Goal: Information Seeking & Learning: Learn about a topic

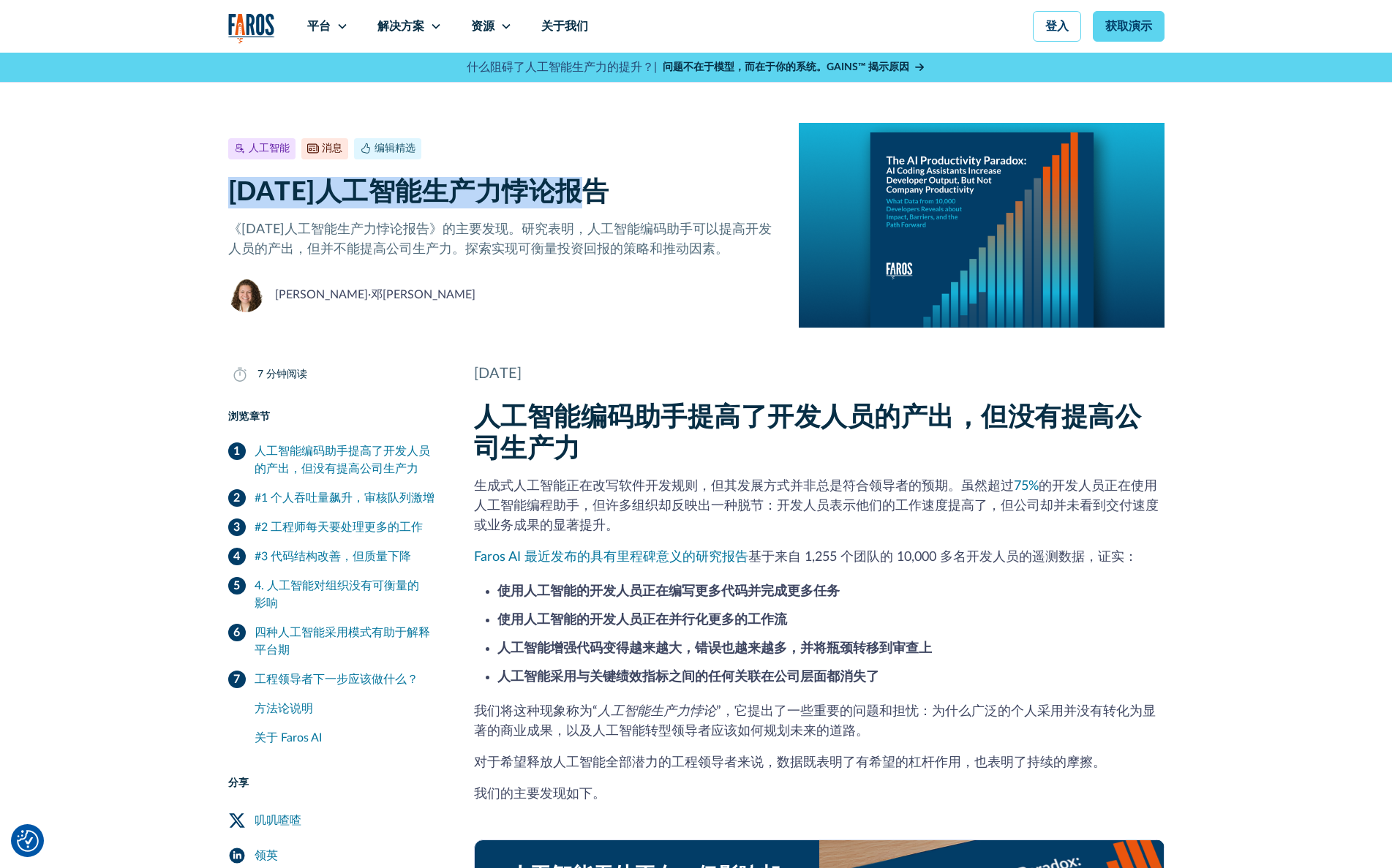
drag, startPoint x: 612, startPoint y: 193, endPoint x: 226, endPoint y: 200, distance: 386.1
click at [226, 200] on div "人工智能 消息 编辑精选 July 23, 2025 7 min read 2025年人工智能生产力悖论报告 《2025 年人工智能生产力悖论报告》的主要发现…" at bounding box center [696, 191] width 1392 height 275
copy font "[DATE]人工智能生产力悖论报告"
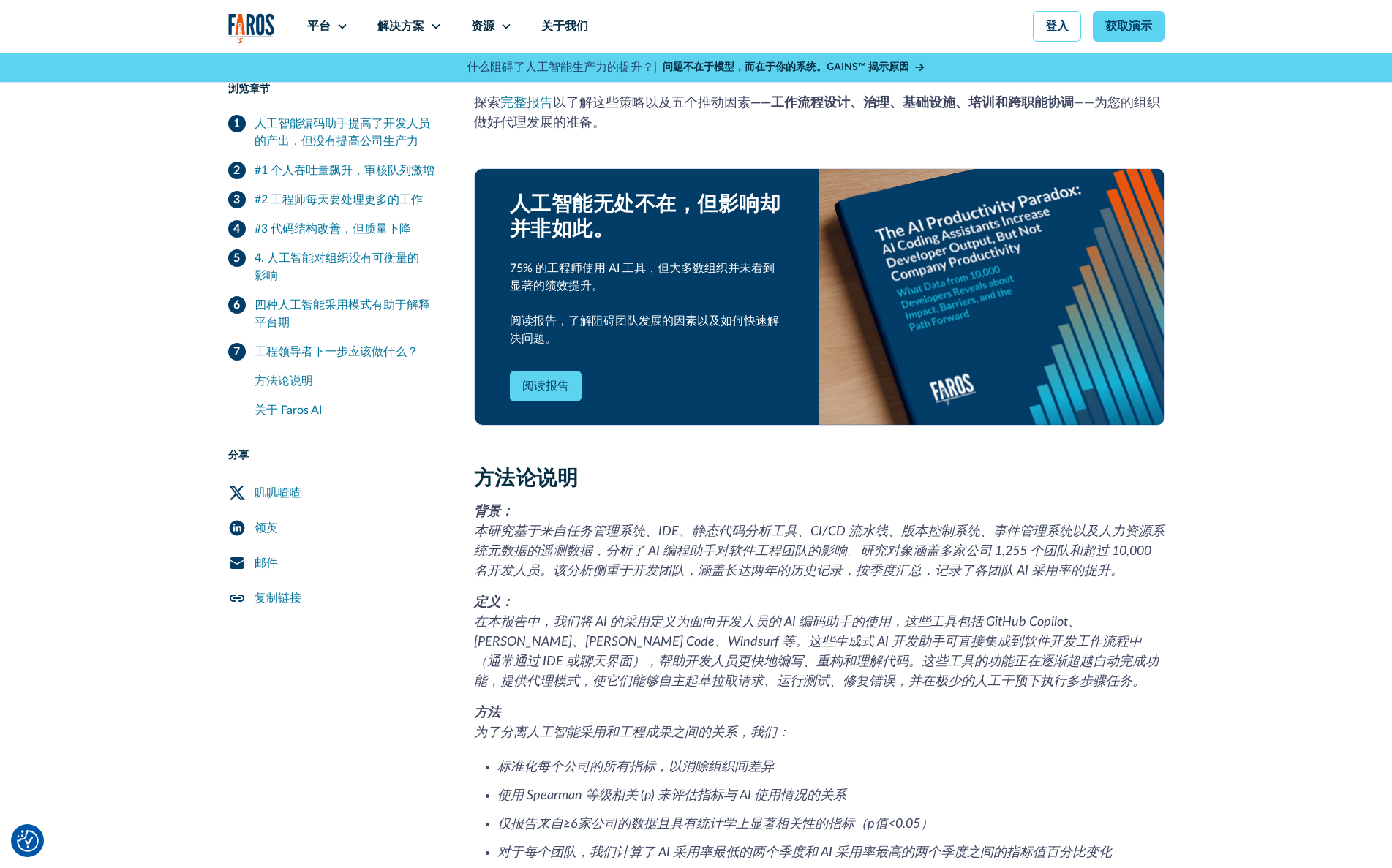
scroll to position [3111, 0]
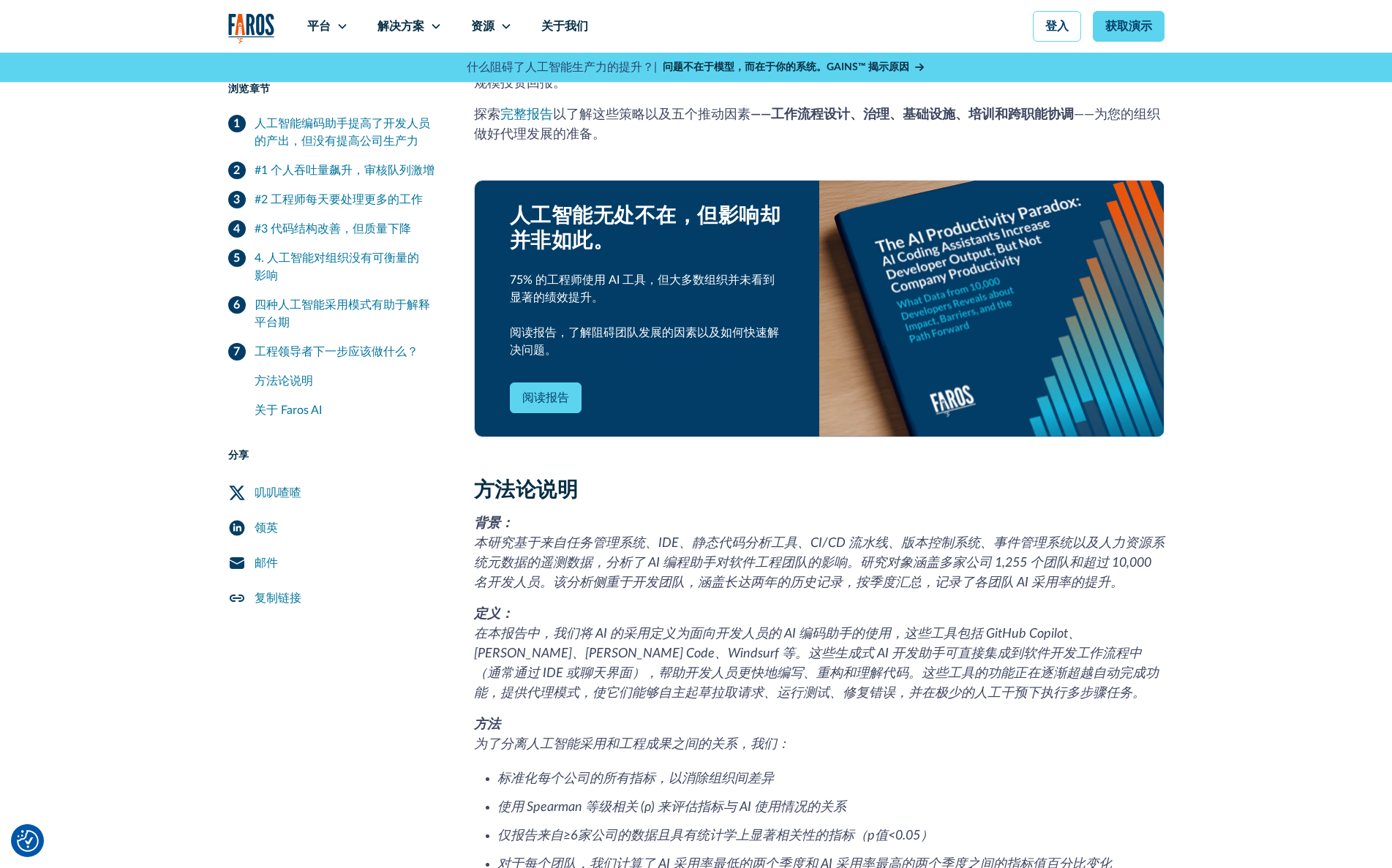
click at [549, 392] on font "阅读报告" at bounding box center [545, 398] width 47 height 12
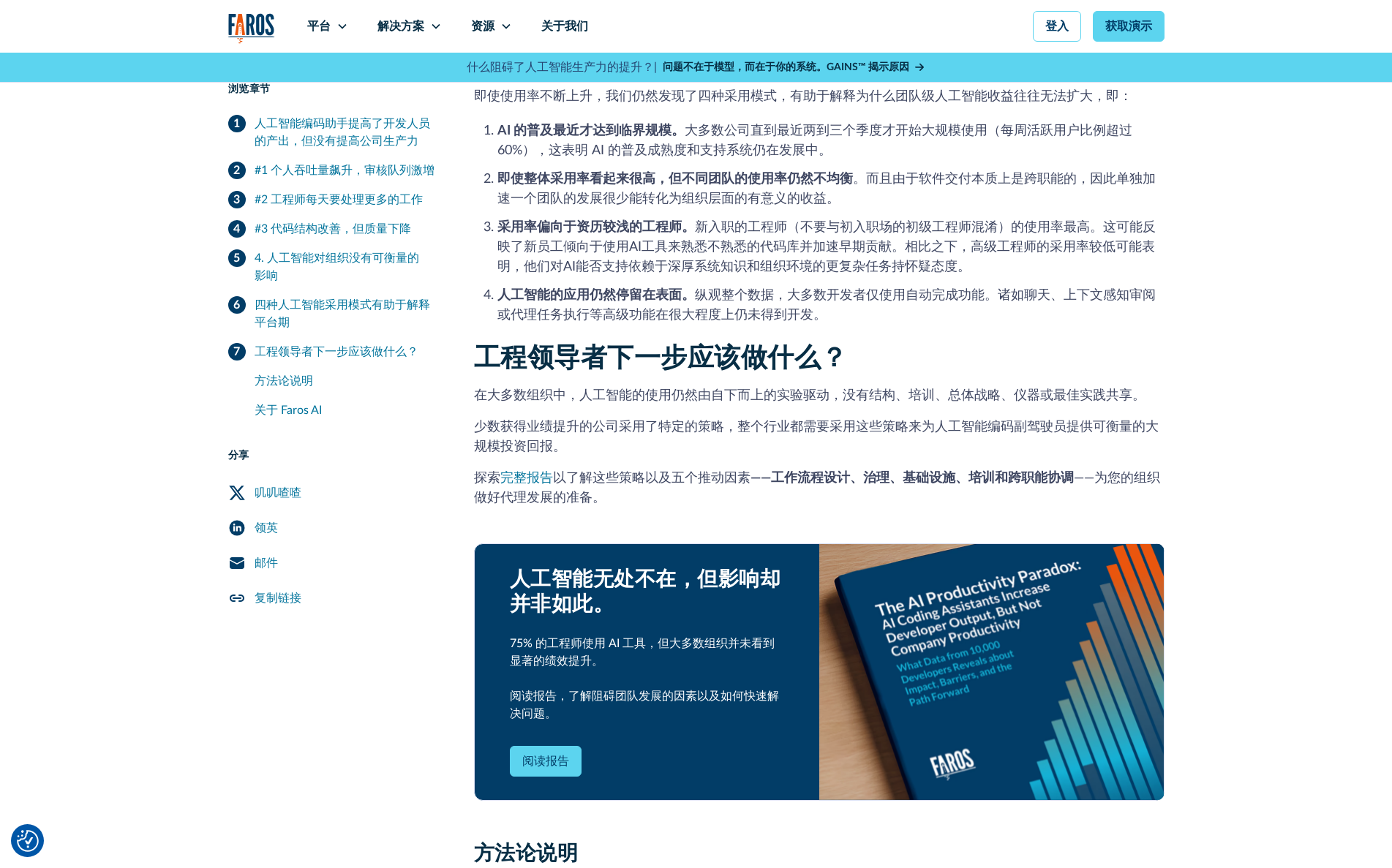
scroll to position [2743, 0]
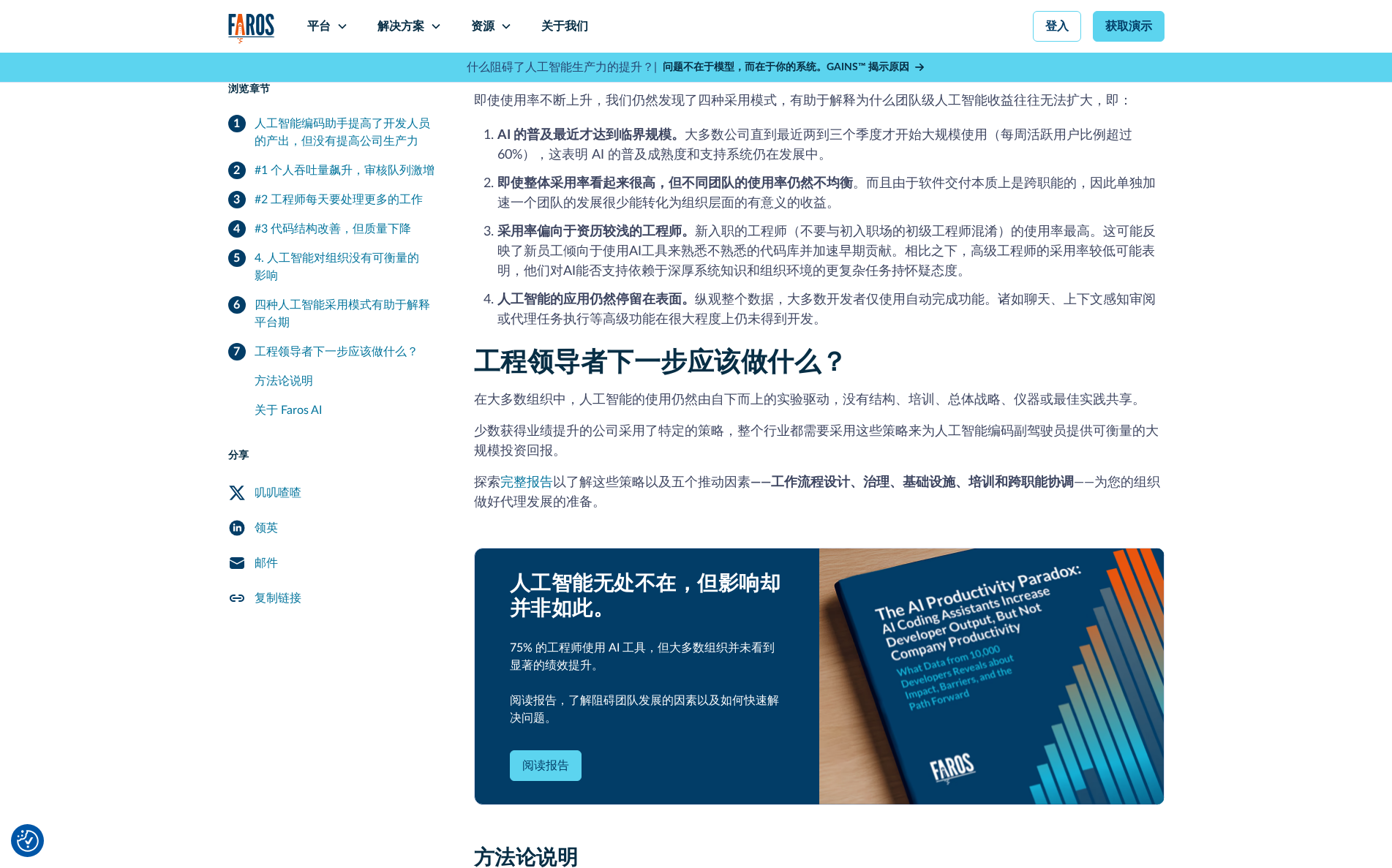
click at [260, 25] on img "家" at bounding box center [251, 27] width 47 height 30
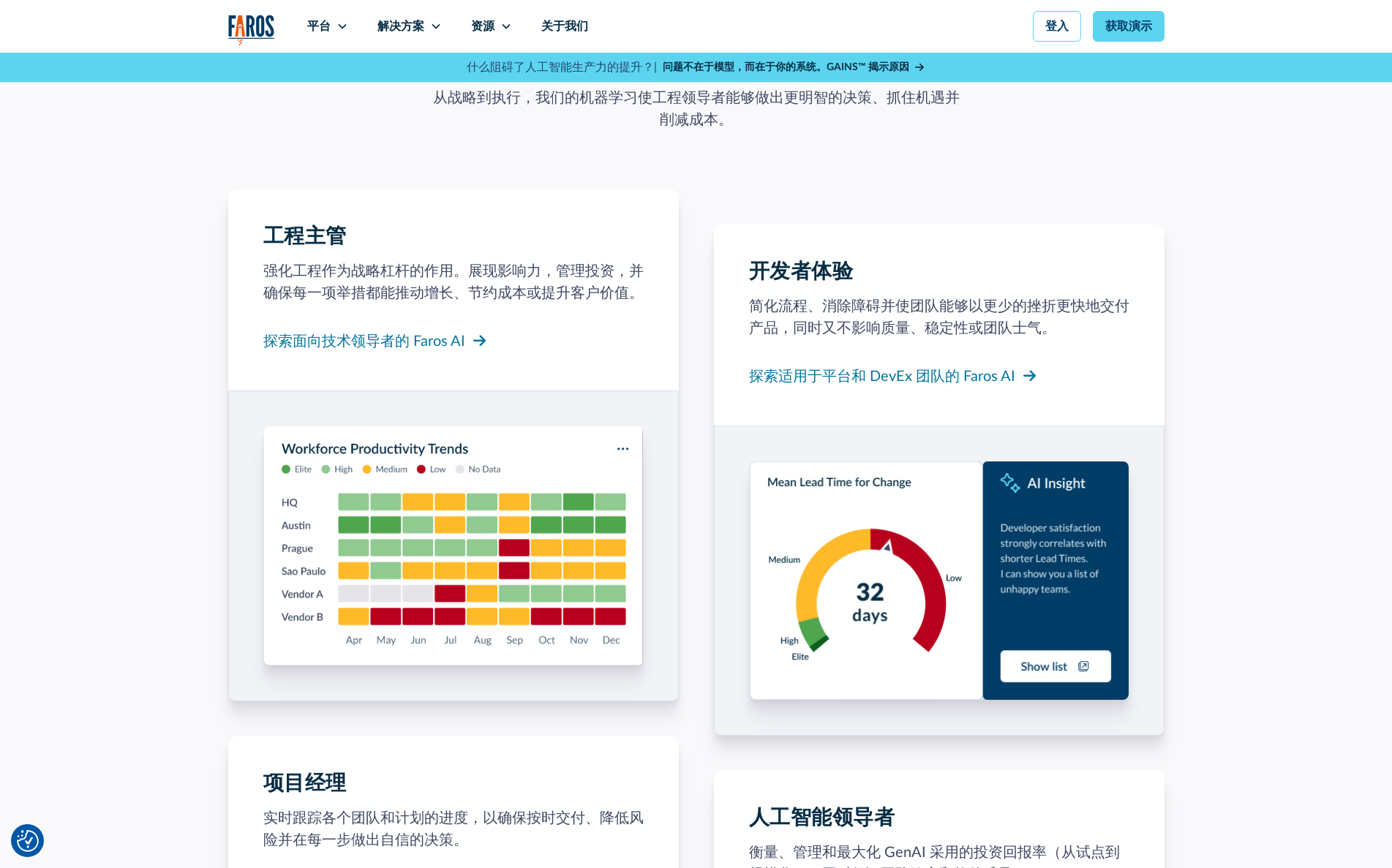
scroll to position [1043, 0]
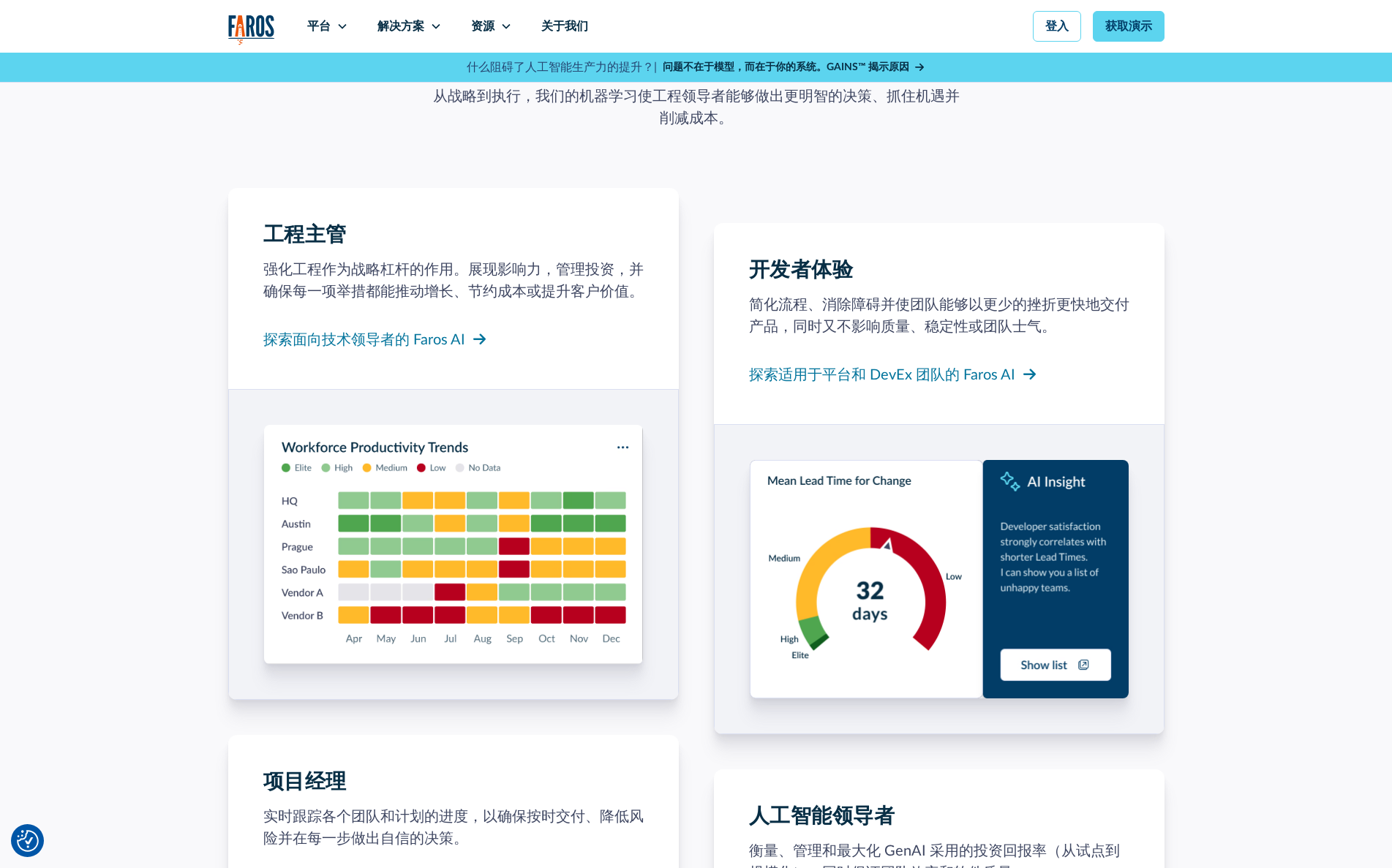
click at [417, 476] on img at bounding box center [454, 543] width 379 height 238
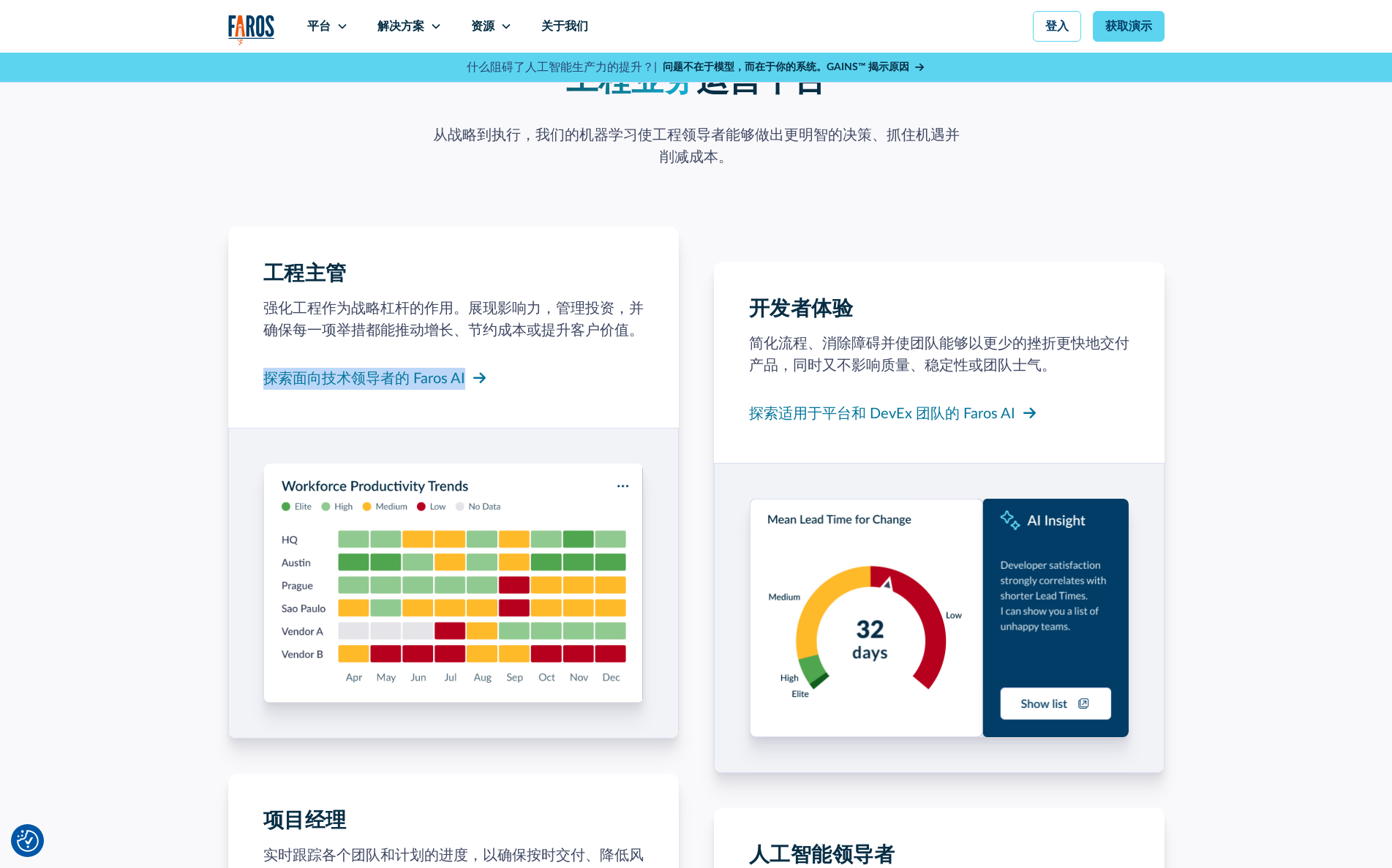
scroll to position [997, 0]
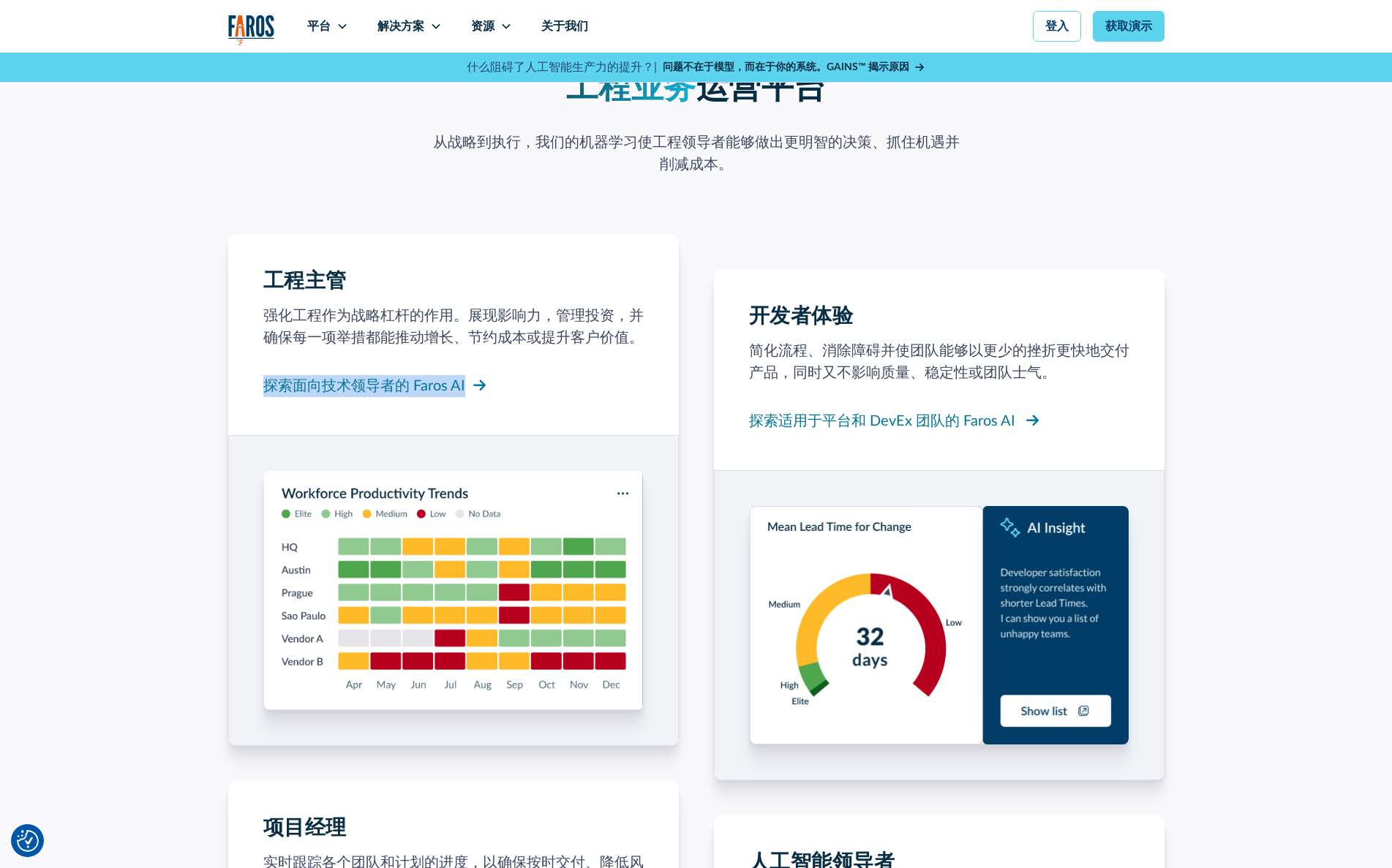
click at [839, 427] on font "探索适用于平台和 DevEx 团队的 Faros AI" at bounding box center [883, 421] width 267 height 15
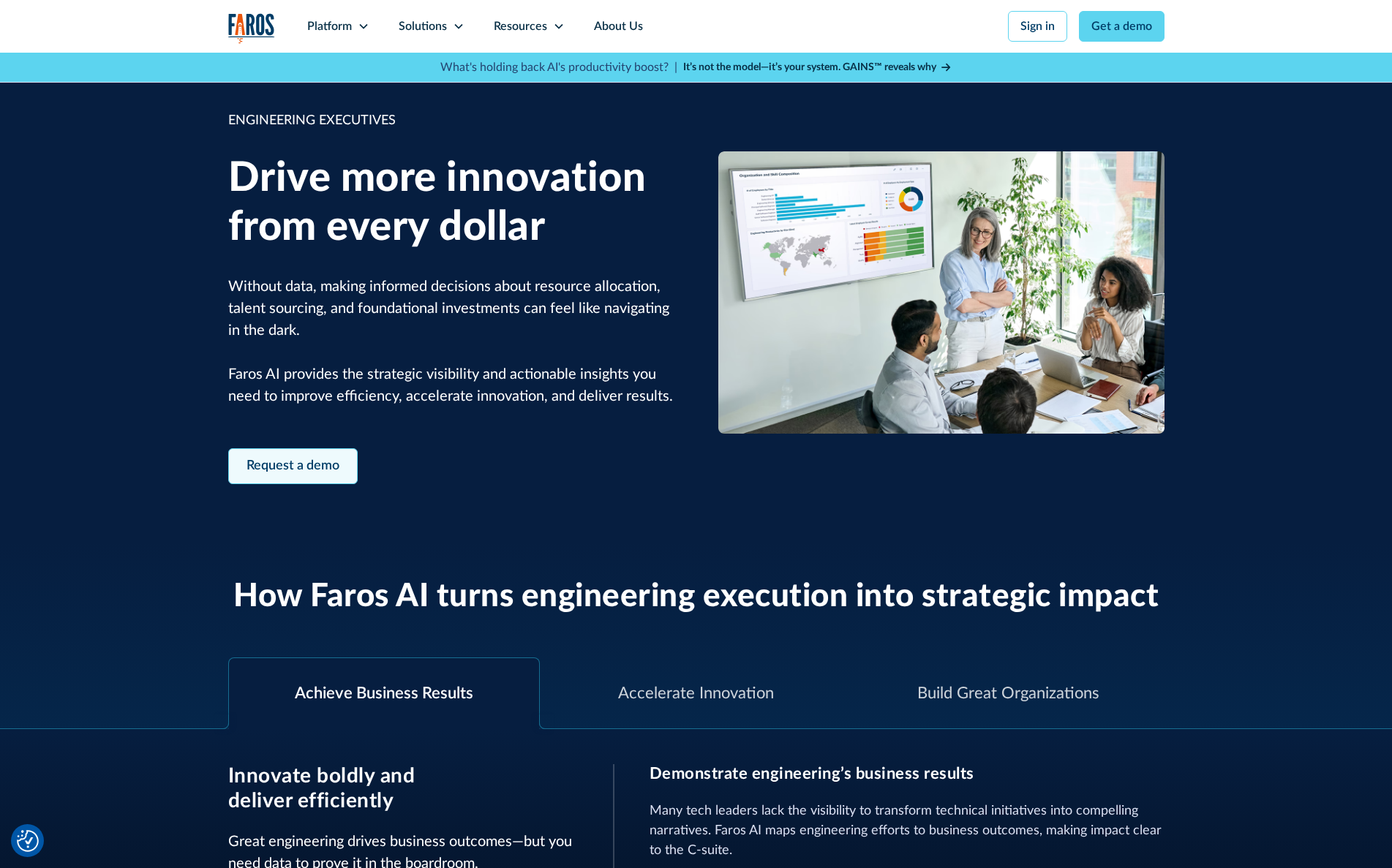
click at [338, 466] on link "Request a demo" at bounding box center [293, 466] width 130 height 36
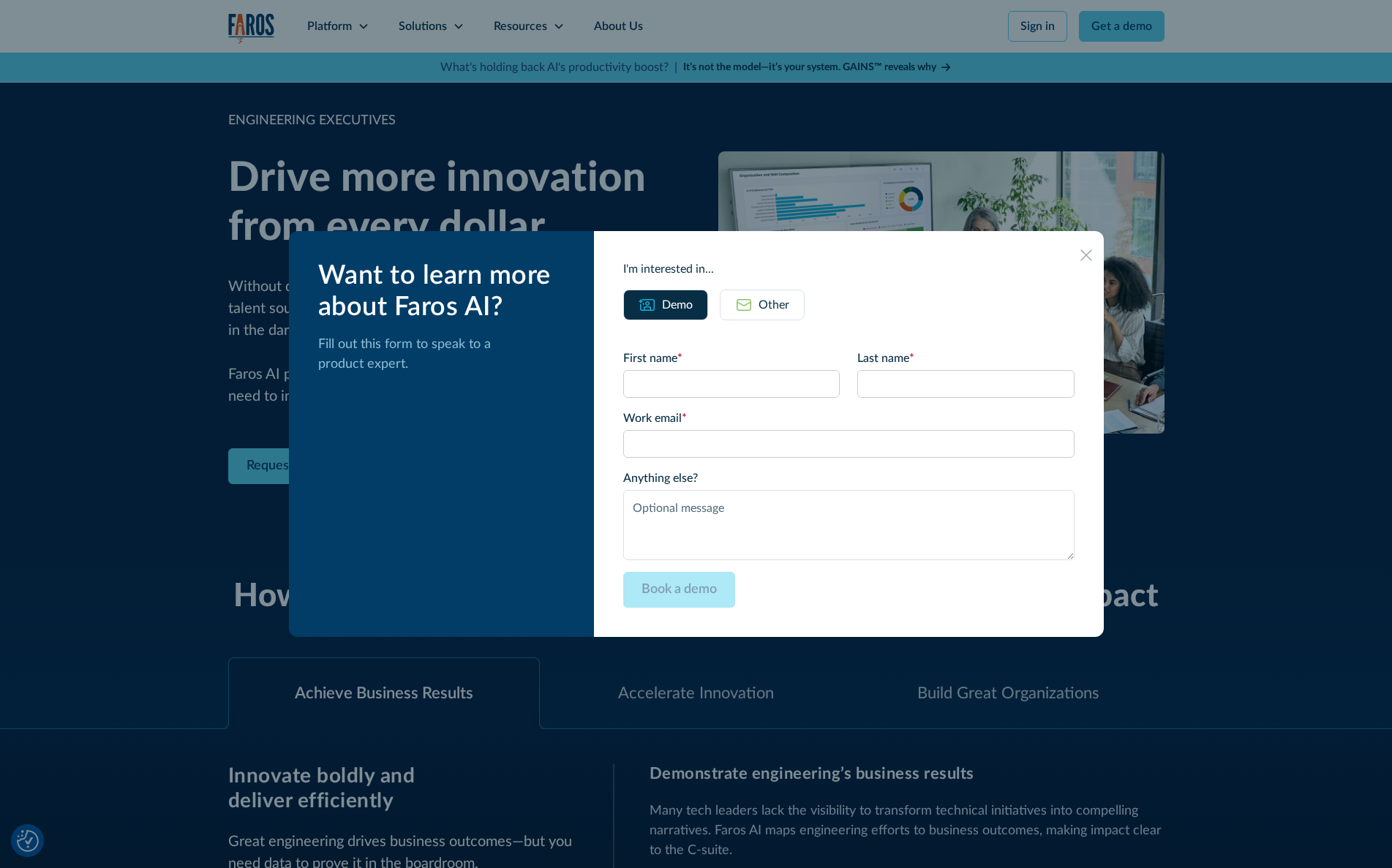
click at [1081, 251] on icon at bounding box center [1087, 255] width 12 height 12
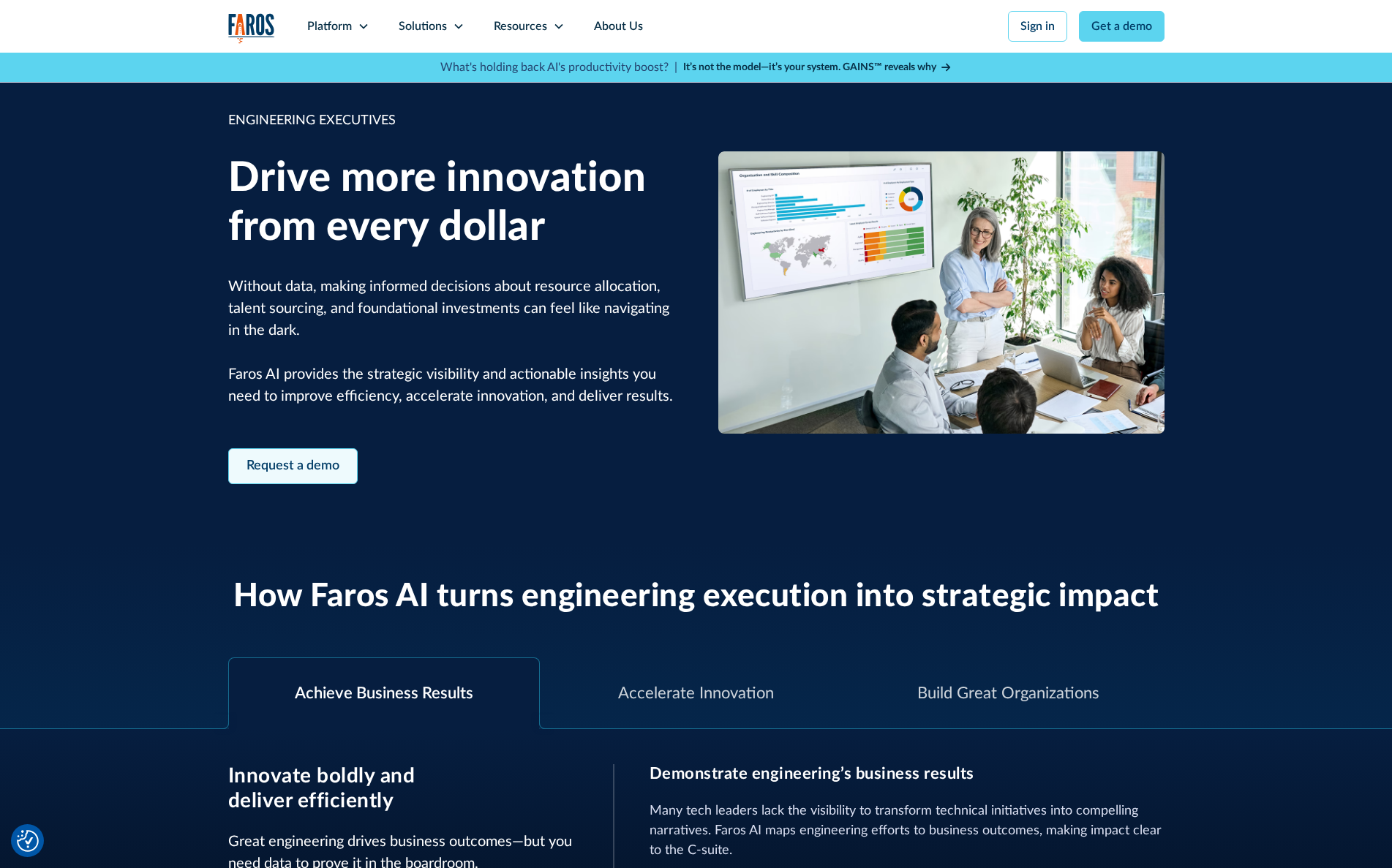
click at [308, 481] on link "Request a demo" at bounding box center [293, 466] width 130 height 36
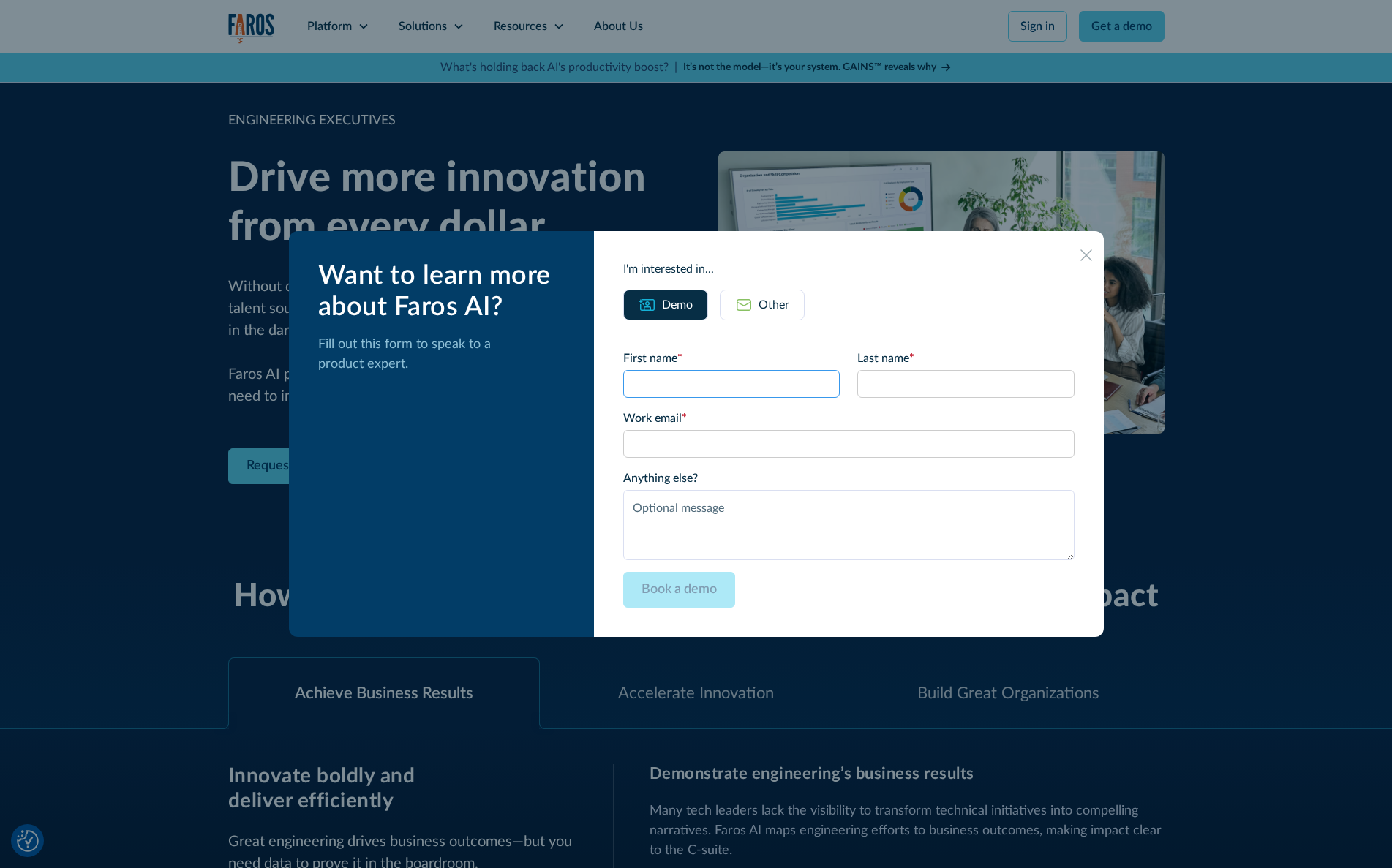
click at [726, 386] on input "First name *" at bounding box center [731, 384] width 216 height 28
type input "junli"
type input "liu"
type input "flasher.jun@gmail.com"
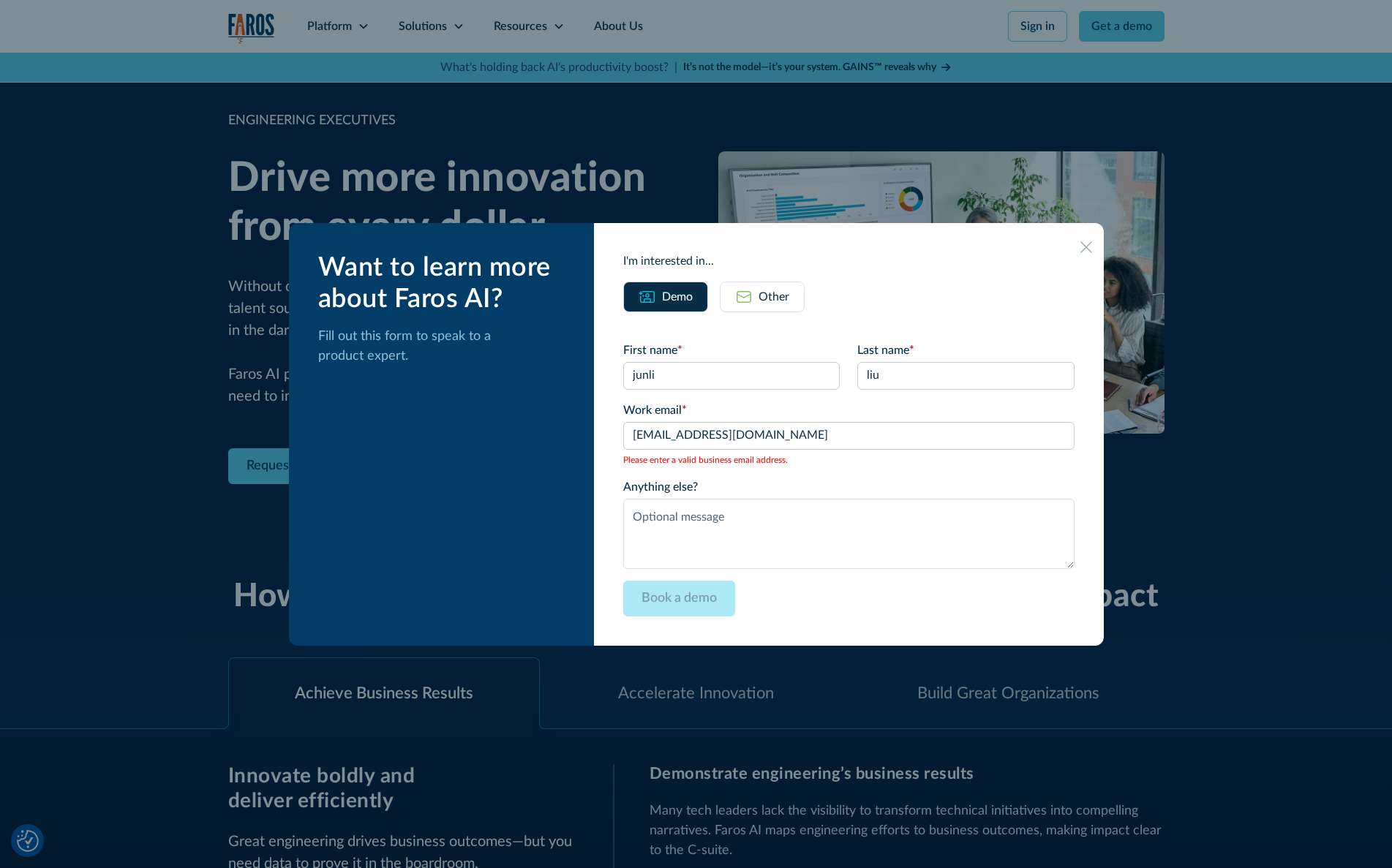
click at [791, 603] on div "Book a demo" at bounding box center [849, 599] width 450 height 36
click at [788, 601] on div "Book a demo" at bounding box center [849, 599] width 450 height 36
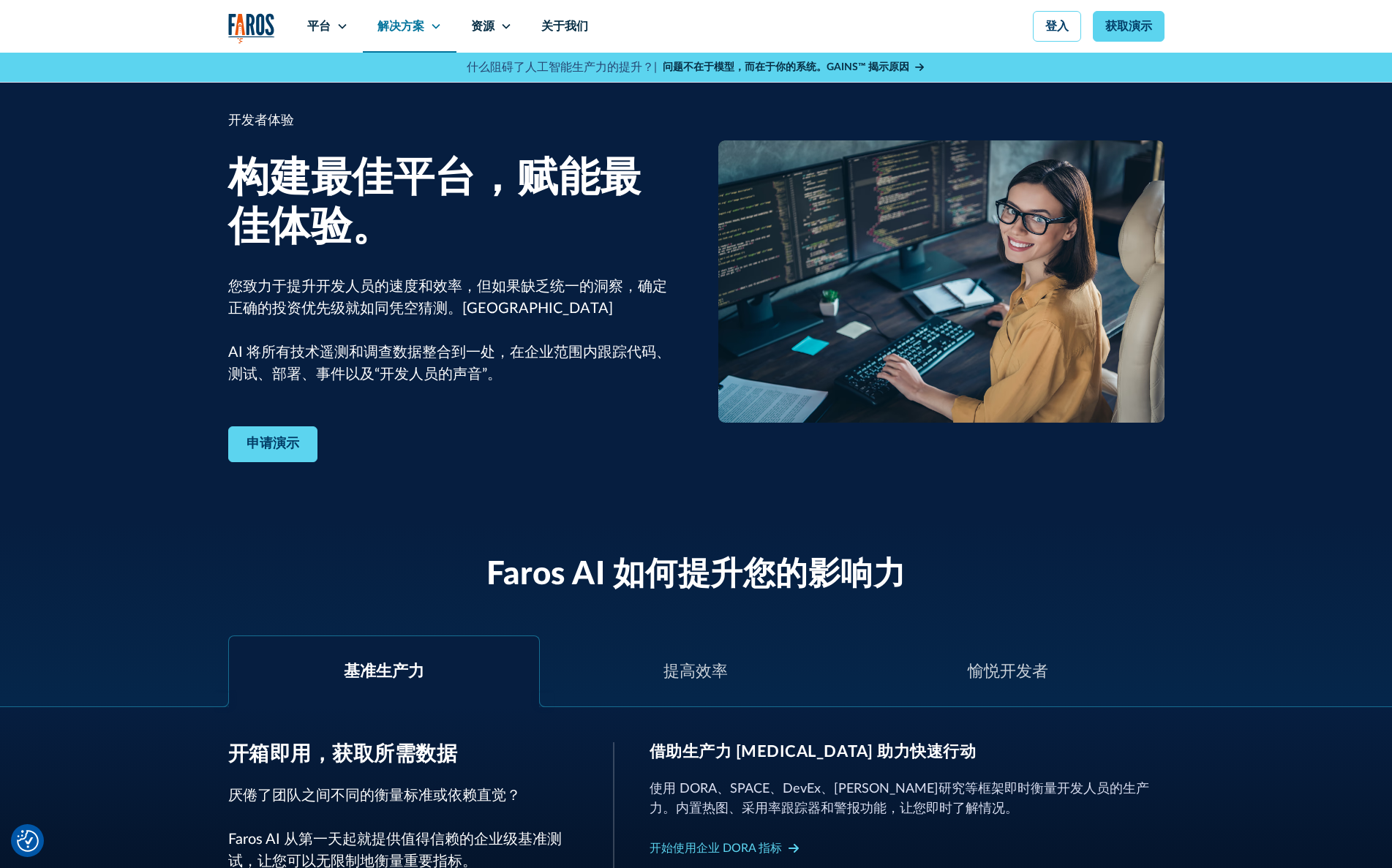
click at [427, 26] on div "解决方案" at bounding box center [410, 26] width 94 height 53
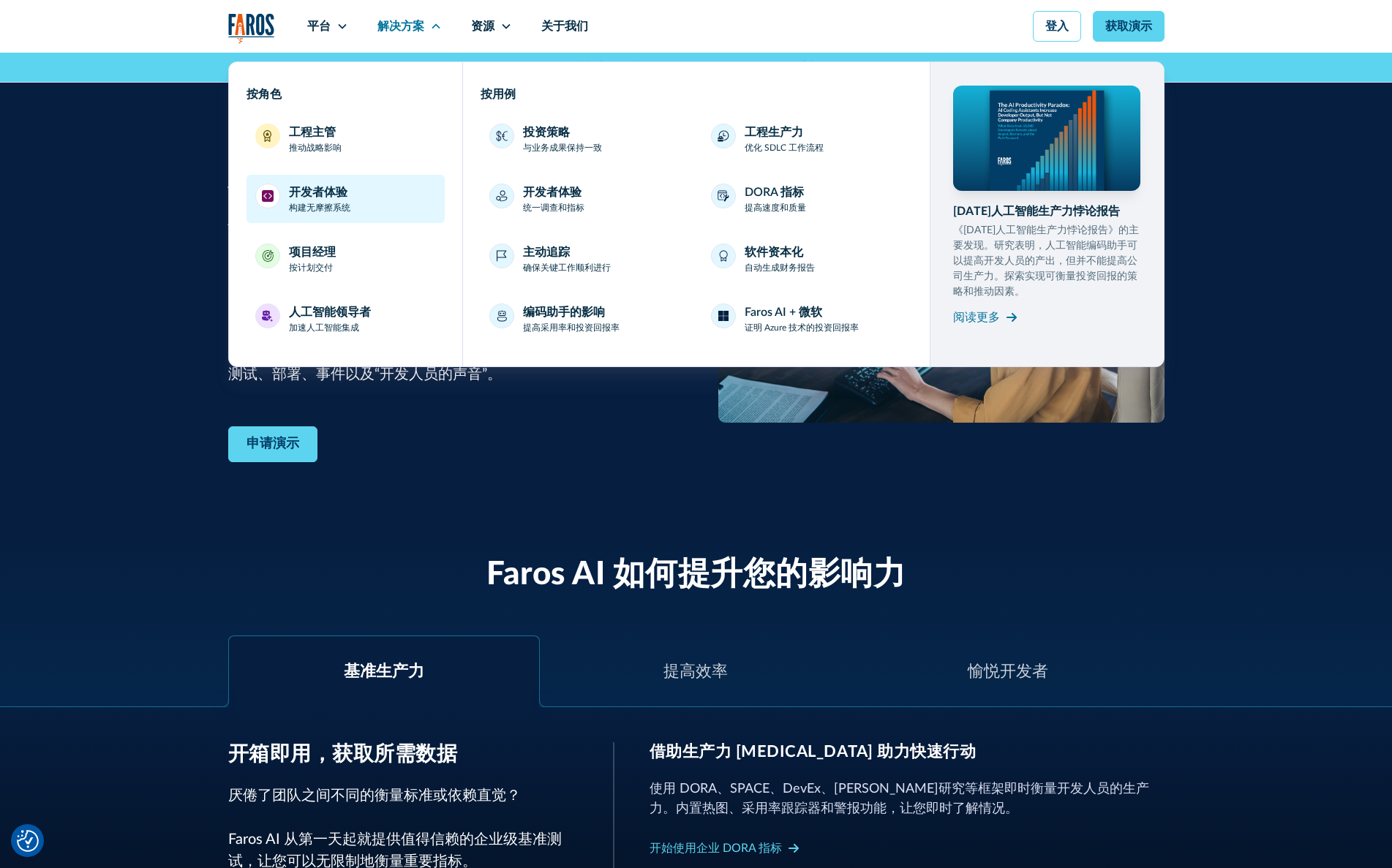
click at [338, 211] on font "构建无摩擦系统" at bounding box center [320, 208] width 62 height 9
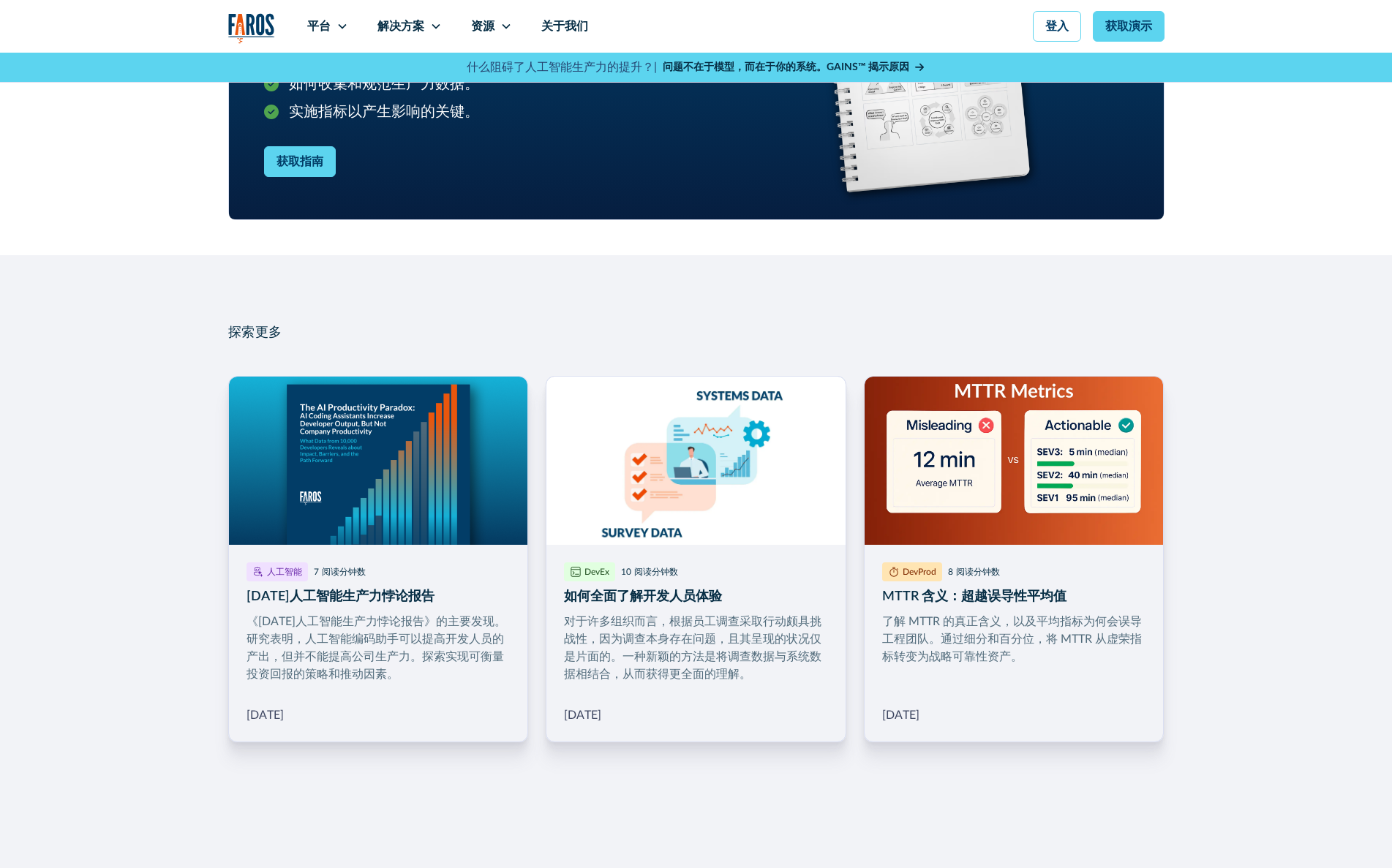
scroll to position [1839, 0]
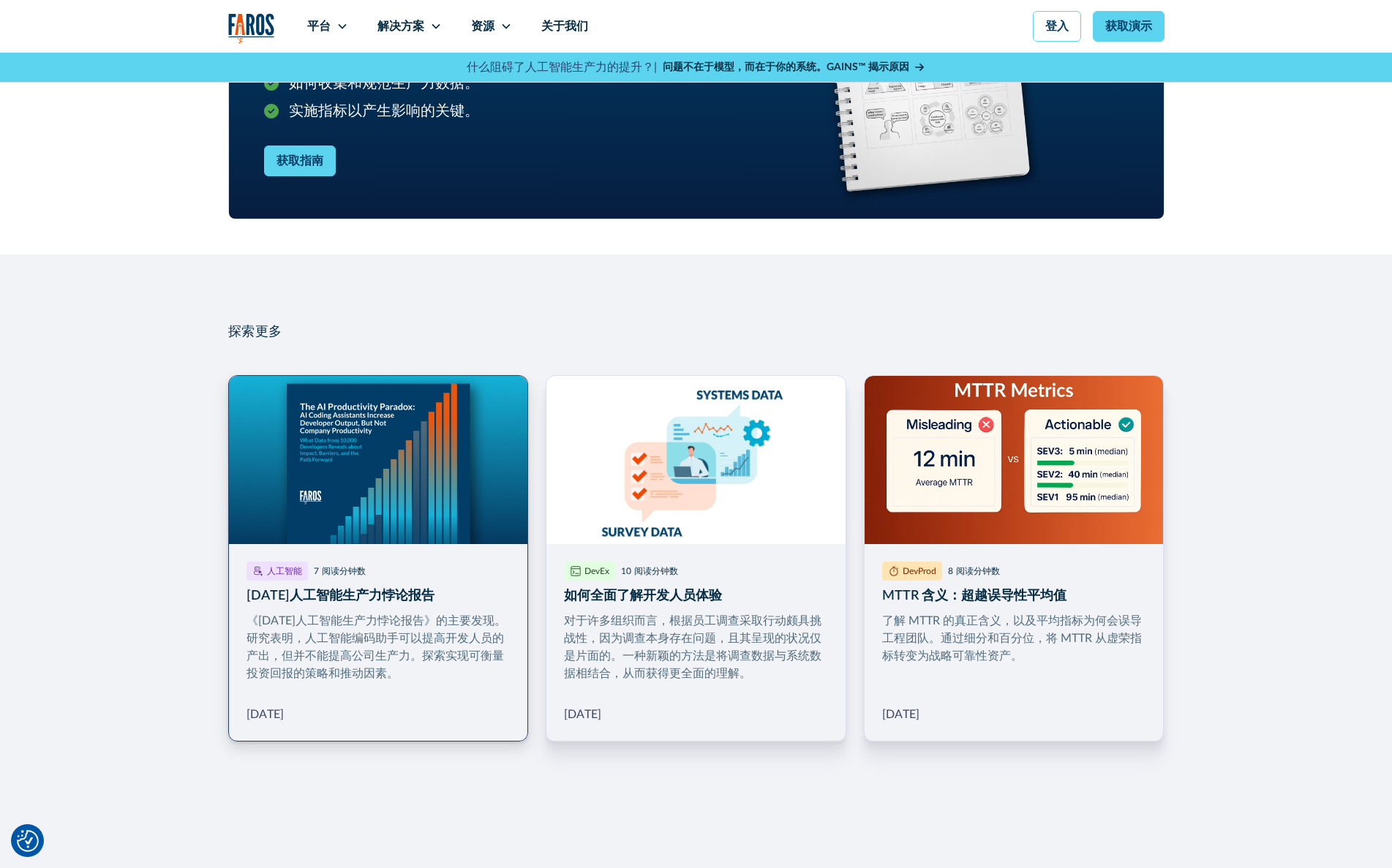
click at [344, 645] on link "更多博客链接" at bounding box center [379, 558] width 301 height 367
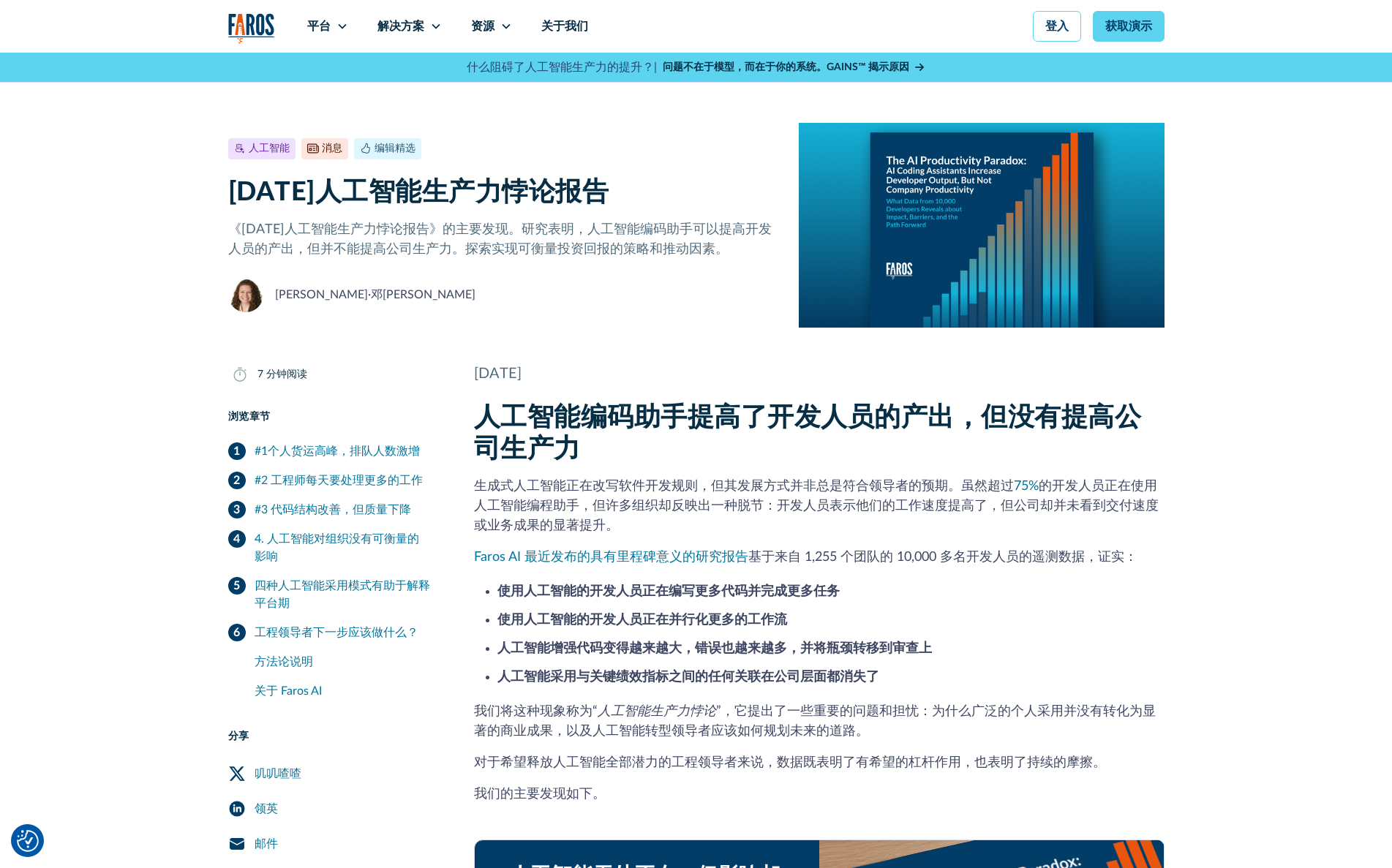
drag, startPoint x: 234, startPoint y: 227, endPoint x: 426, endPoint y: 226, distance: 192.0
click at [426, 226] on font "《[DATE]人工智能生产力悖论报告》的主要发现。研究表明，人工智能编码助手可以提高开发人员的产出，但并不能提高公司生产力。探索实现可衡量投资回报的策略和推动…" at bounding box center [500, 239] width 543 height 33
drag, startPoint x: 444, startPoint y: 229, endPoint x: 233, endPoint y: 236, distance: 211.1
click at [233, 236] on font "《[DATE]人工智能生产力悖论报告》的主要发现。研究表明，人工智能编码助手可以提高开发人员的产出，但并不能提高公司生产力。探索实现可衡量投资回报的策略和推动…" at bounding box center [500, 239] width 543 height 33
drag, startPoint x: 734, startPoint y: 248, endPoint x: 293, endPoint y: 255, distance: 441.1
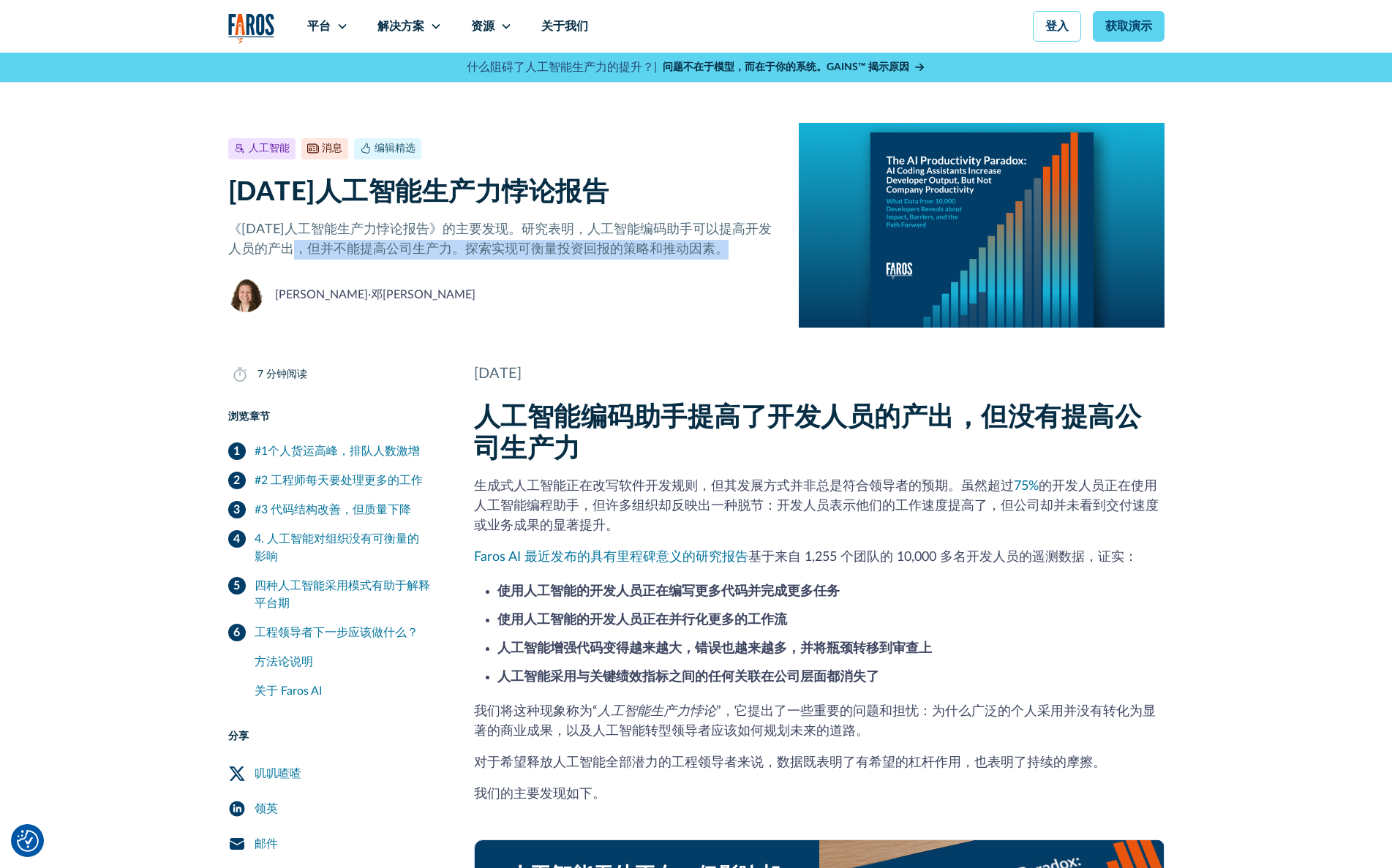
click at [293, 255] on p "《[DATE]人工智能生产力悖论报告》的主要发现。研究表明，人工智能编码助手可以提高开发人员的产出，但并不能提高公司生产力。探索实现可衡量投资回报的策略和推动…" at bounding box center [502, 240] width 548 height 39
click at [232, 227] on font "《[DATE]人工智能生产力悖论报告》的主要发现。研究表明，人工智能编码助手可以提高开发人员的产出，但并不能提高公司生产力。探索实现可衡量投资回报的策略和推动…" at bounding box center [500, 239] width 543 height 33
drag, startPoint x: 731, startPoint y: 249, endPoint x: 265, endPoint y: 232, distance: 466.3
click at [265, 232] on p "《[DATE]人工智能生产力悖论报告》的主要发现。研究表明，人工智能编码助手可以提高开发人员的产出，但并不能提高公司生产力。探索实现可衡量投资回报的策略和推动…" at bounding box center [502, 240] width 548 height 39
click at [400, 235] on font "《[DATE]人工智能生产力悖论报告》的主要发现。研究表明，人工智能编码助手可以提高开发人员的产出，但并不能提高公司生产力。探索实现可衡量投资回报的策略和推动…" at bounding box center [500, 239] width 543 height 33
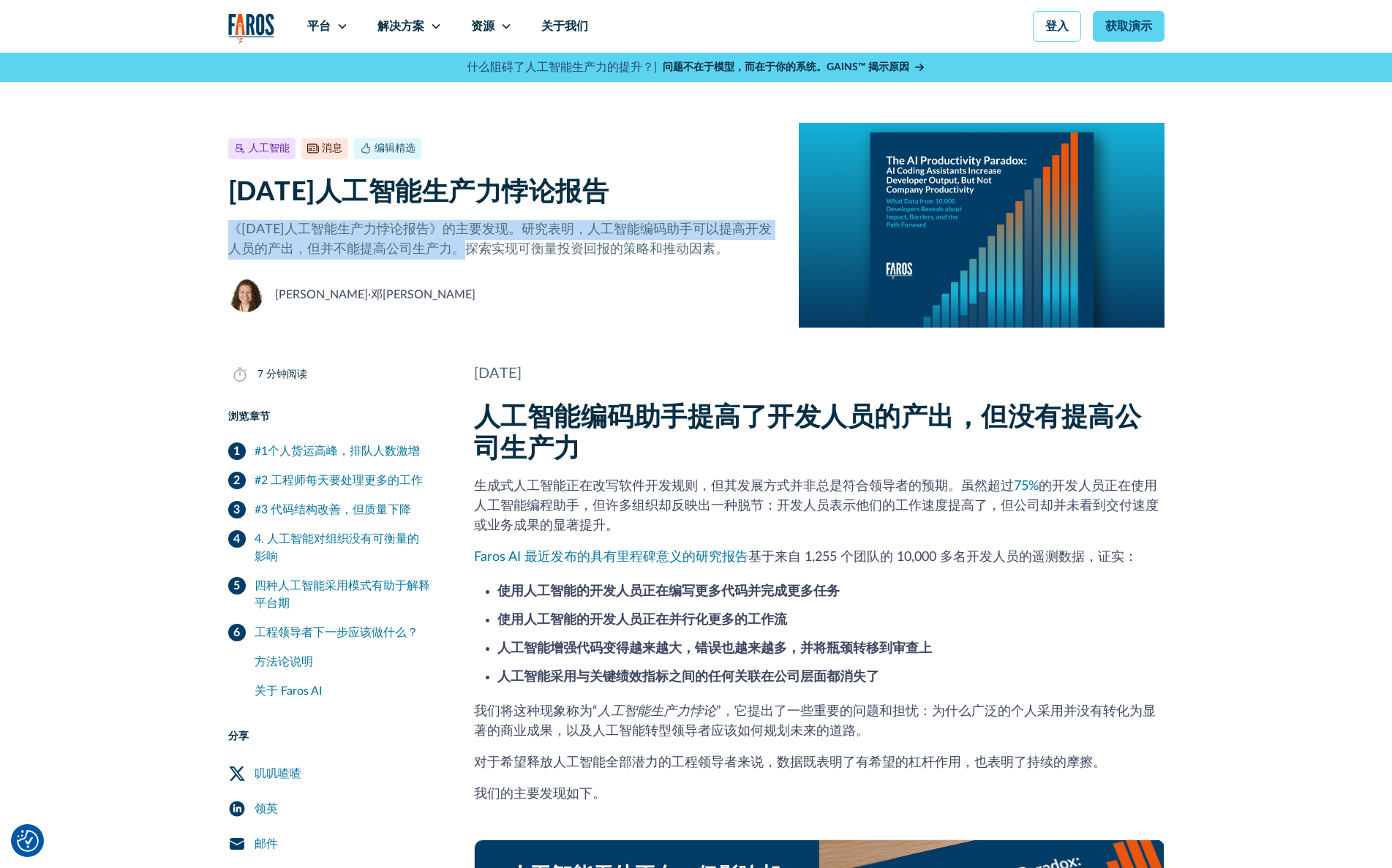
drag, startPoint x: 465, startPoint y: 252, endPoint x: 213, endPoint y: 226, distance: 253.3
click at [213, 226] on div "人工智能 消息 编辑精选 [DATE] 7 分钟阅读 [DATE]人工智能生产力悖论报告 《[DATE]人工智能生产力悖论报告》的主要发现。研究表明，人工智能…" at bounding box center [696, 191] width 1392 height 275
copy font "《[DATE]人工智能生产力悖论报告》的主要发现。研究表明，人工智能编码助手可以提高开发人员的产出，但并不能提高公司生产力。"
